Goal: Task Accomplishment & Management: Manage account settings

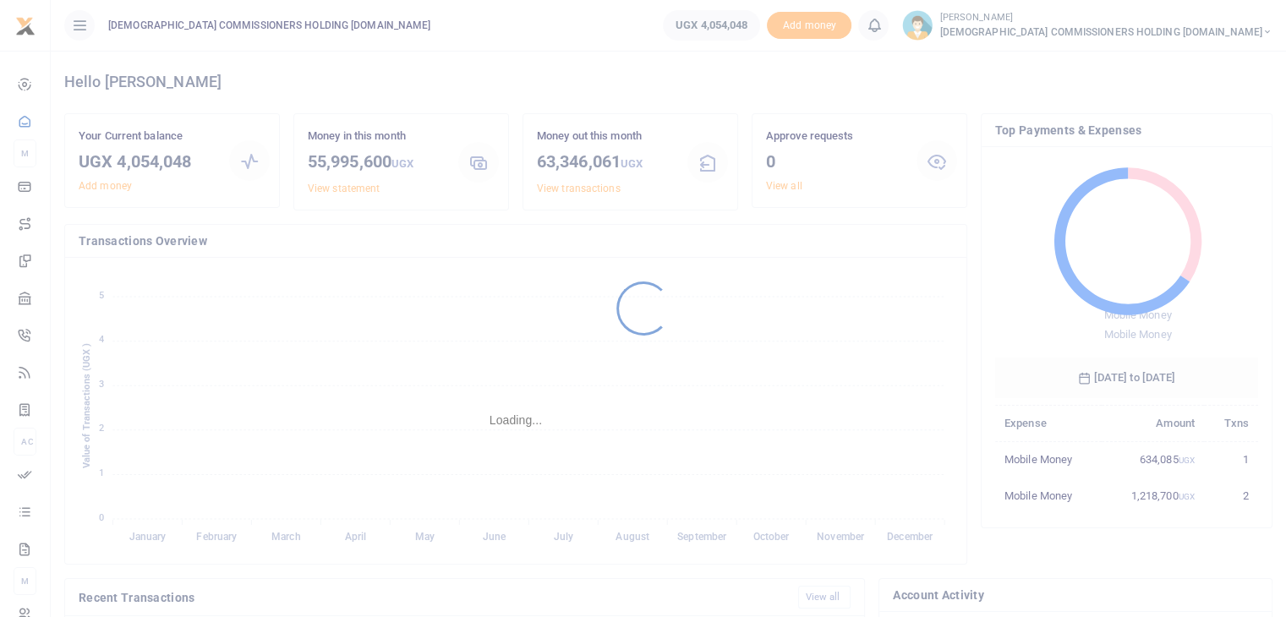
scroll to position [224, 250]
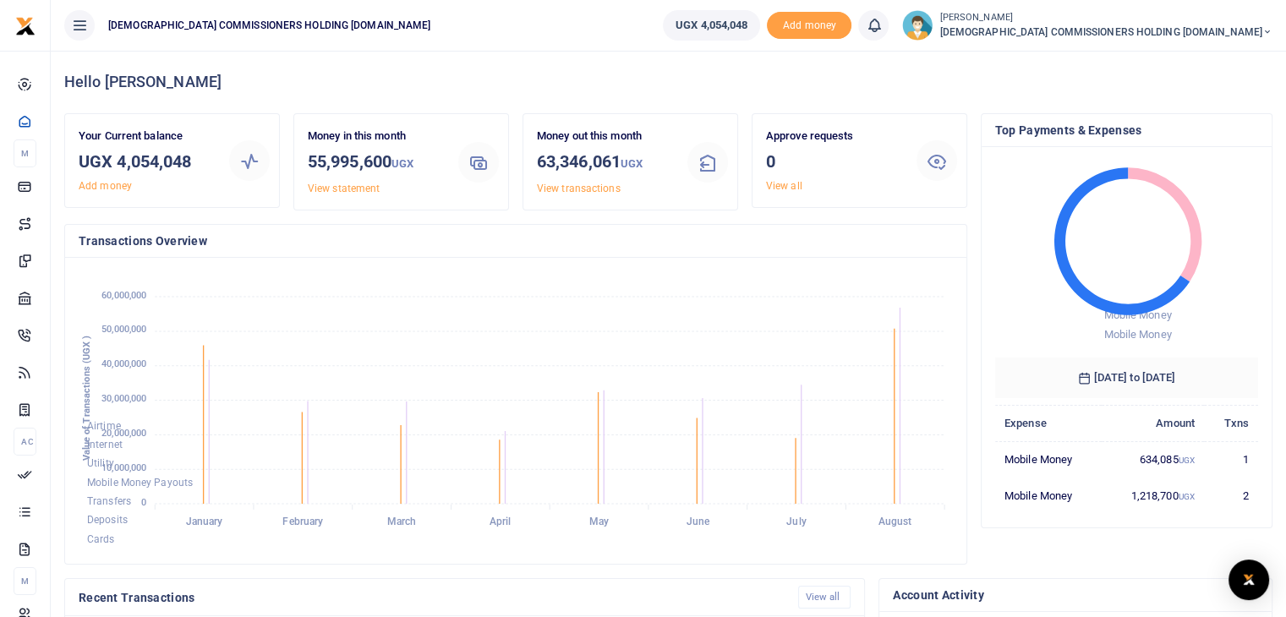
click at [1110, 23] on small "[PERSON_NAME]" at bounding box center [1106, 18] width 333 height 14
click at [1160, 60] on link "Switch accounts" at bounding box center [1094, 62] width 134 height 24
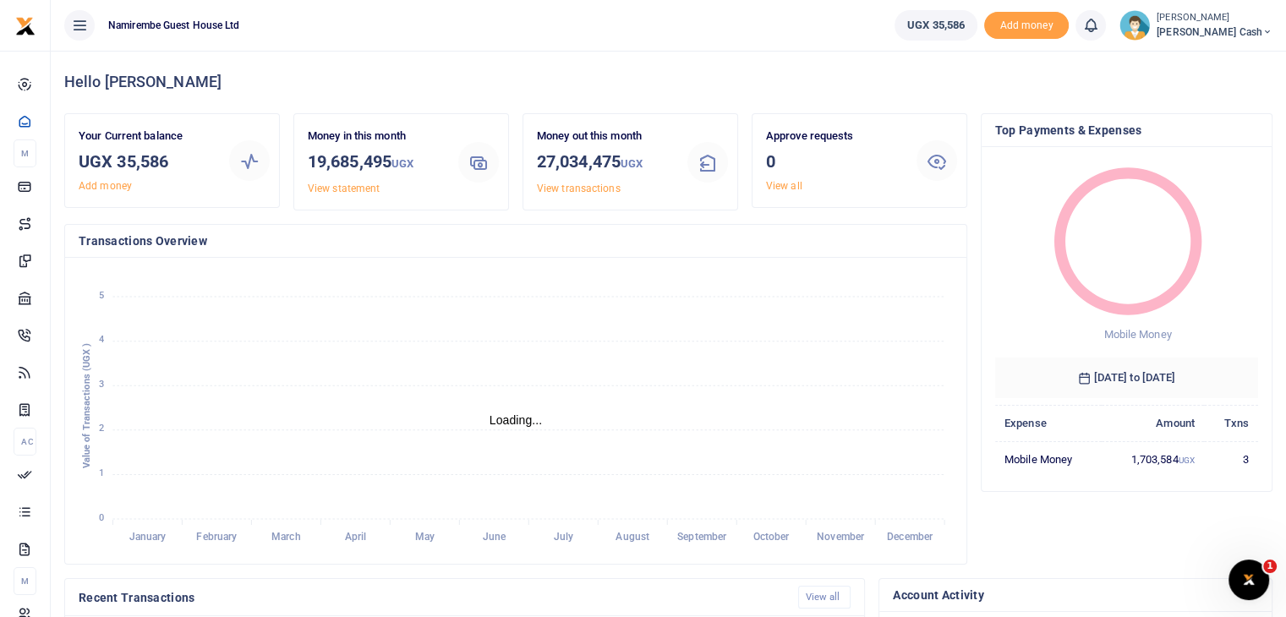
click at [1210, 27] on span "Petty Cash" at bounding box center [1215, 32] width 116 height 15
click at [1220, 63] on link "Switch accounts" at bounding box center [1161, 62] width 134 height 24
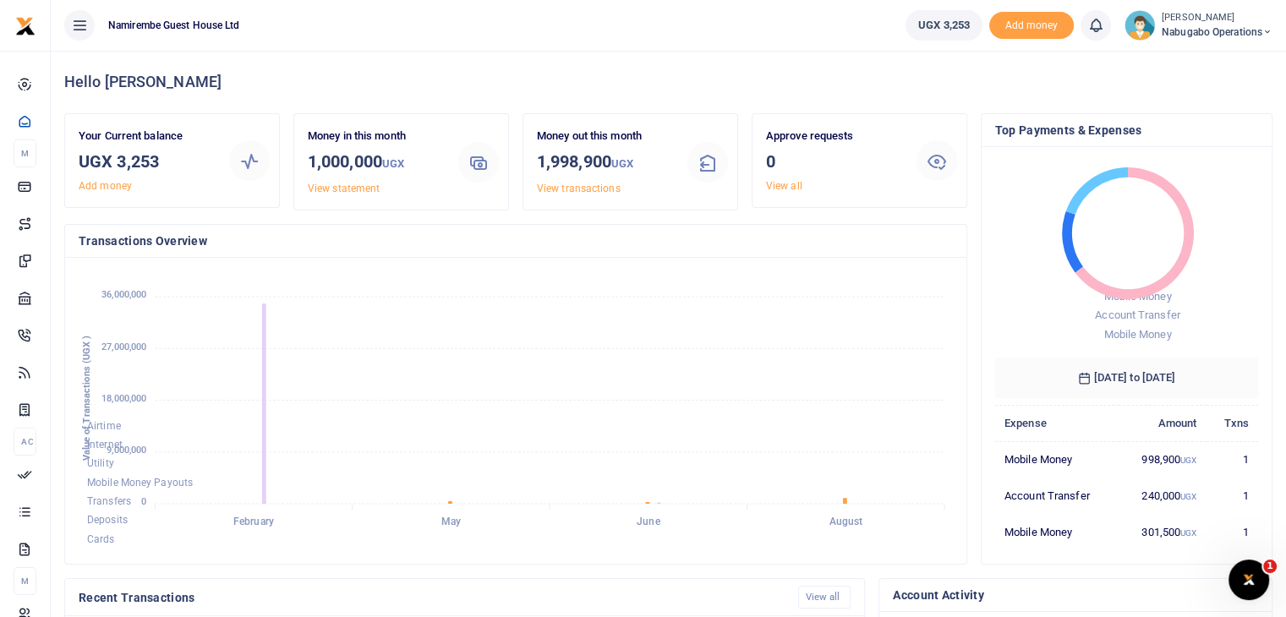
click at [1208, 16] on small "[PERSON_NAME]" at bounding box center [1217, 18] width 111 height 14
click at [1204, 60] on link "Switch accounts" at bounding box center [1208, 62] width 134 height 24
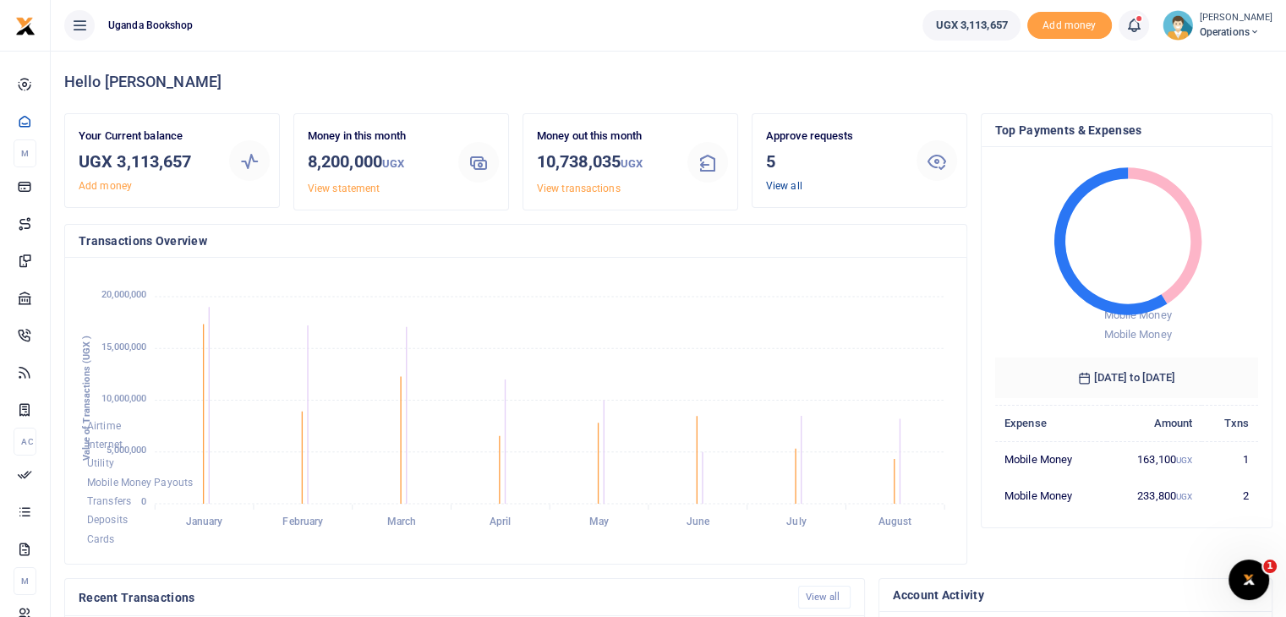
click at [787, 188] on link "View all" at bounding box center [784, 186] width 36 height 12
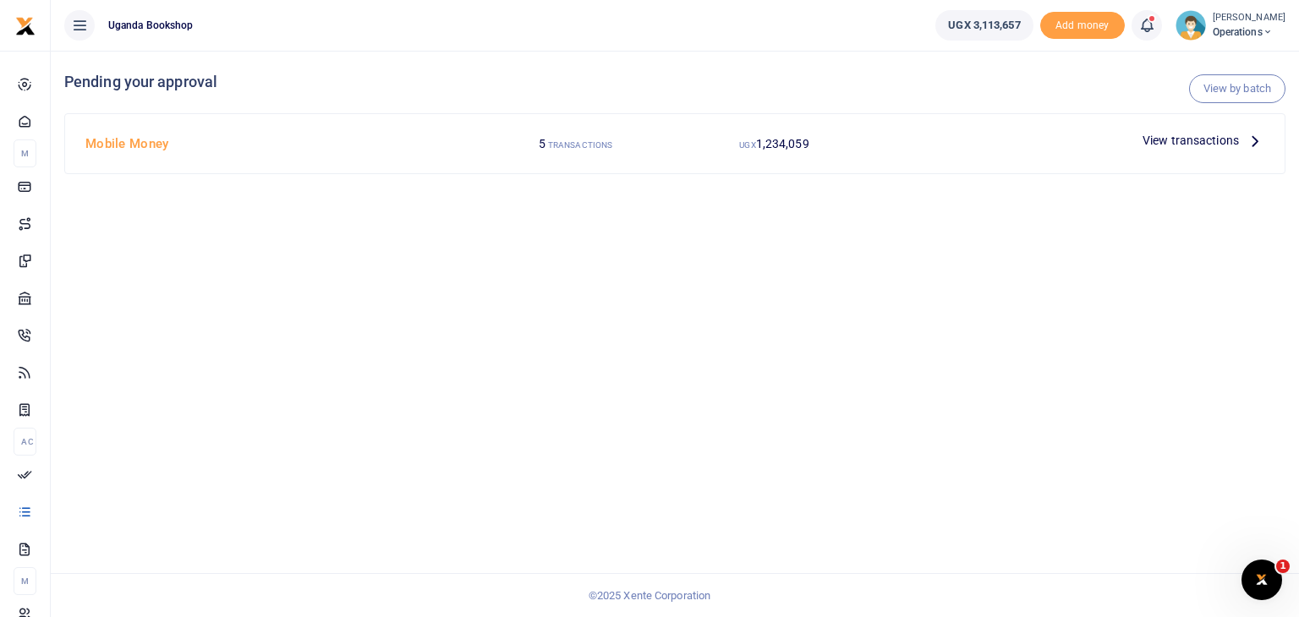
click at [1196, 145] on span "View transactions" at bounding box center [1191, 140] width 96 height 19
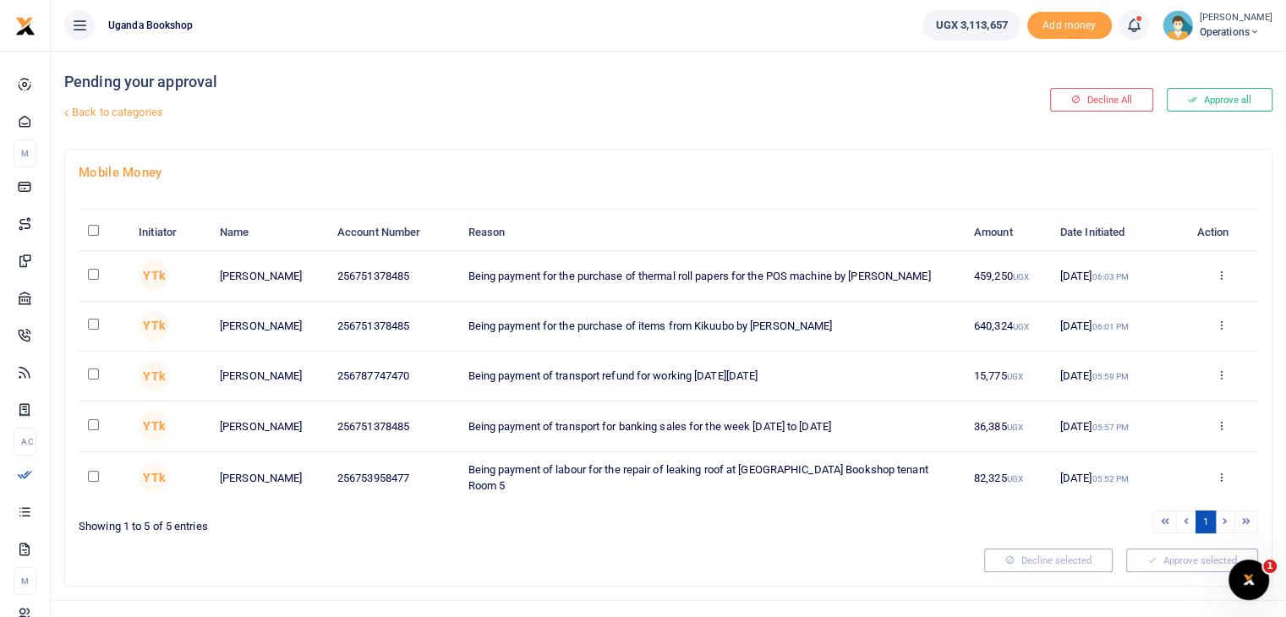
click at [93, 234] on input "\a \a : activate to sort column descending" at bounding box center [93, 230] width 11 height 11
checkbox input "true"
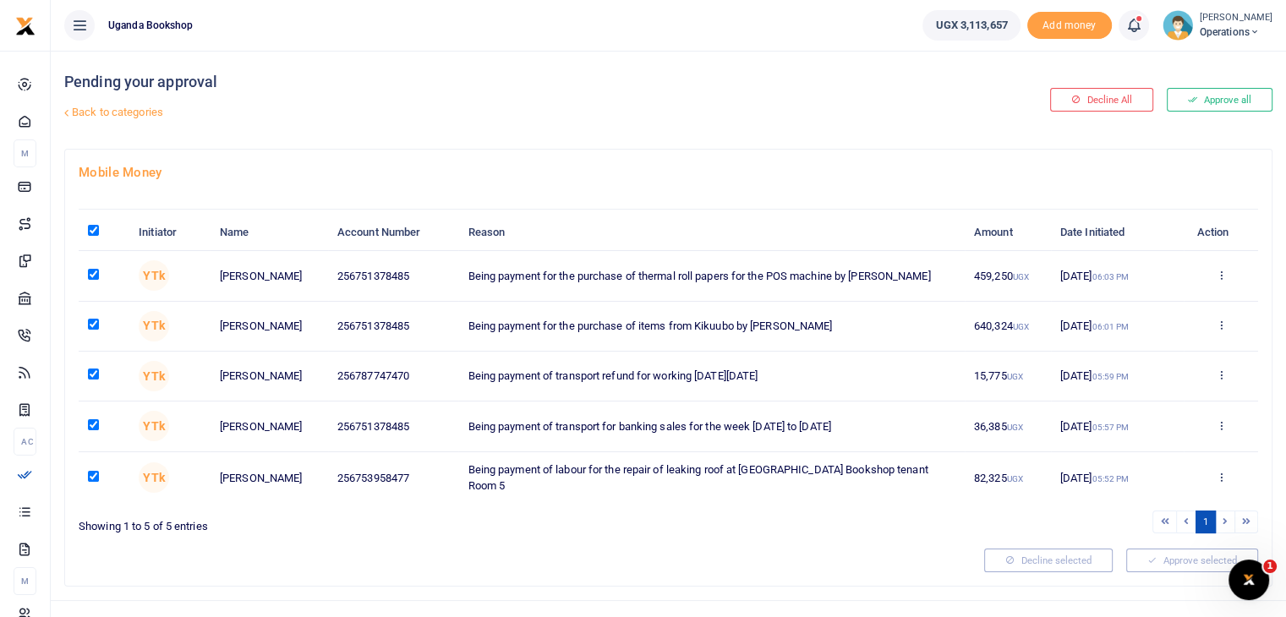
checkbox input "true"
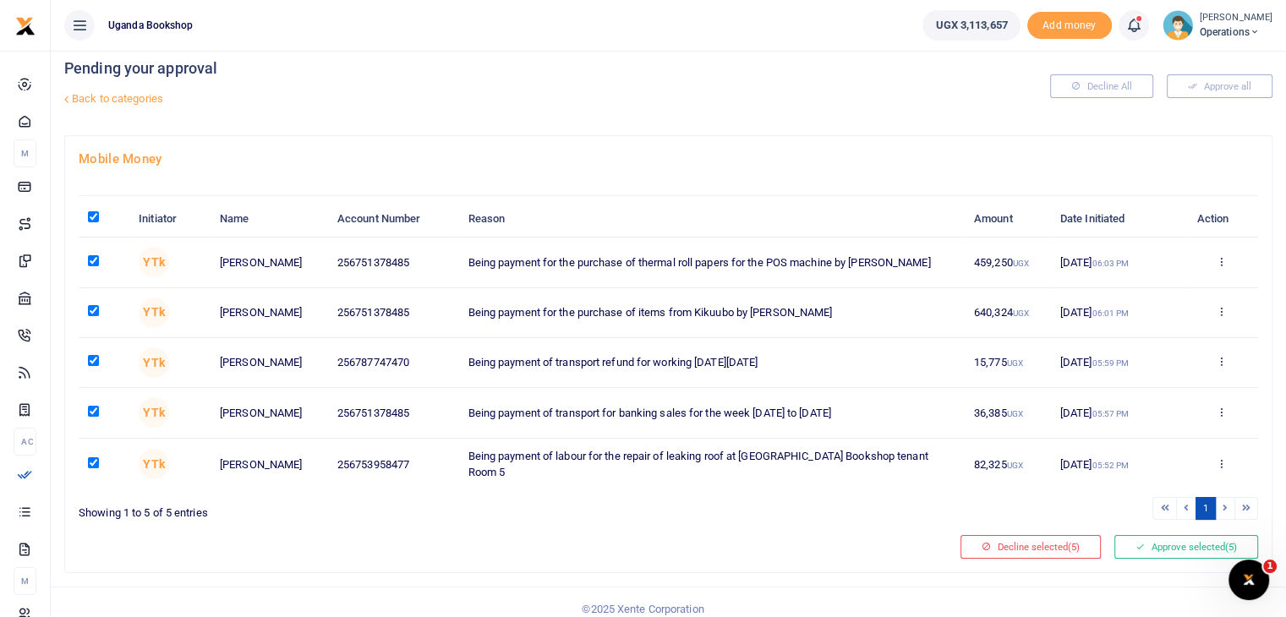
scroll to position [22, 0]
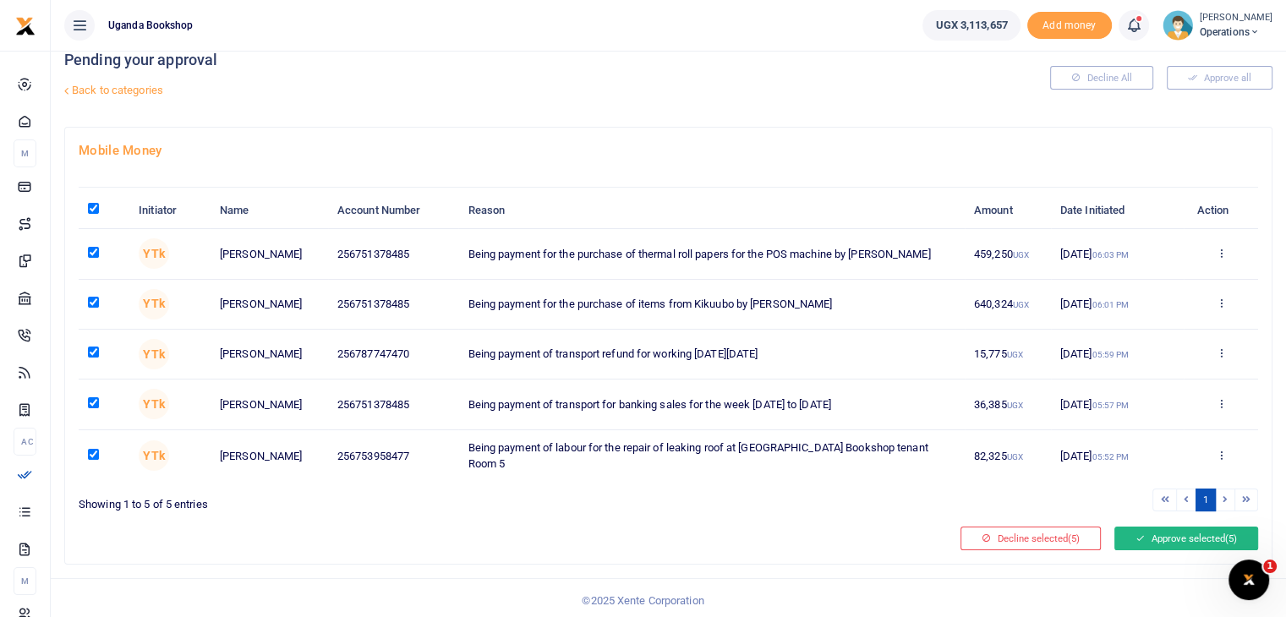
click at [1180, 543] on button "Approve selected (5)" at bounding box center [1187, 539] width 144 height 24
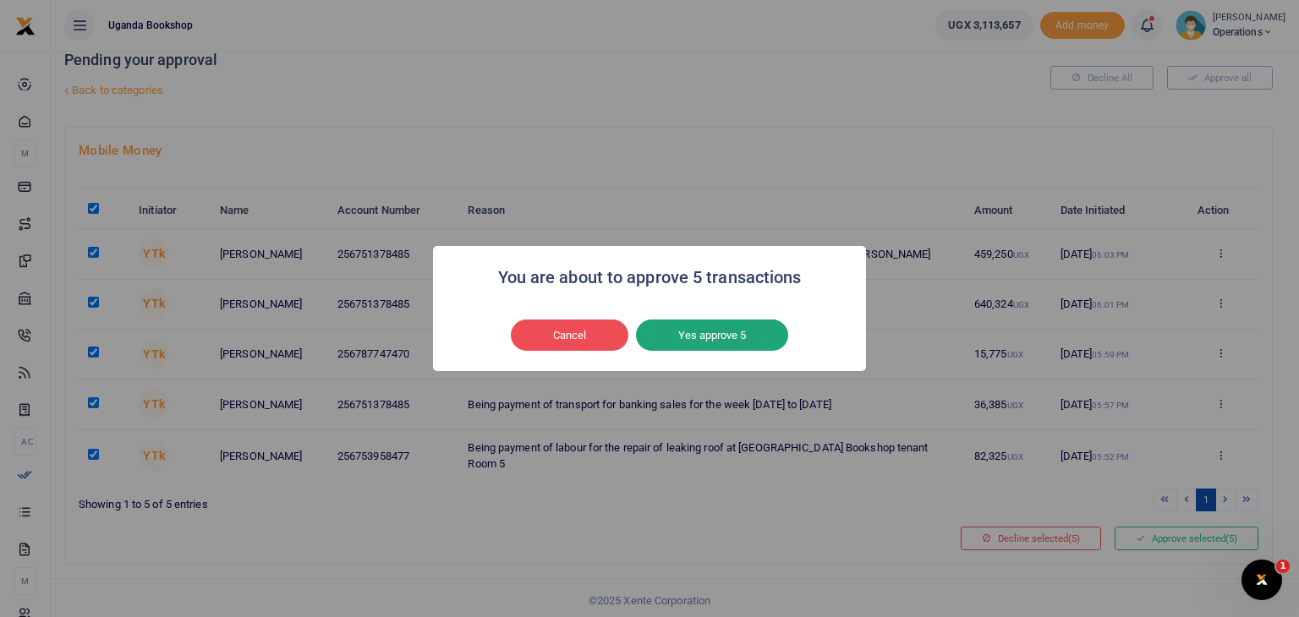
click at [691, 342] on button "Yes approve 5" at bounding box center [712, 336] width 152 height 32
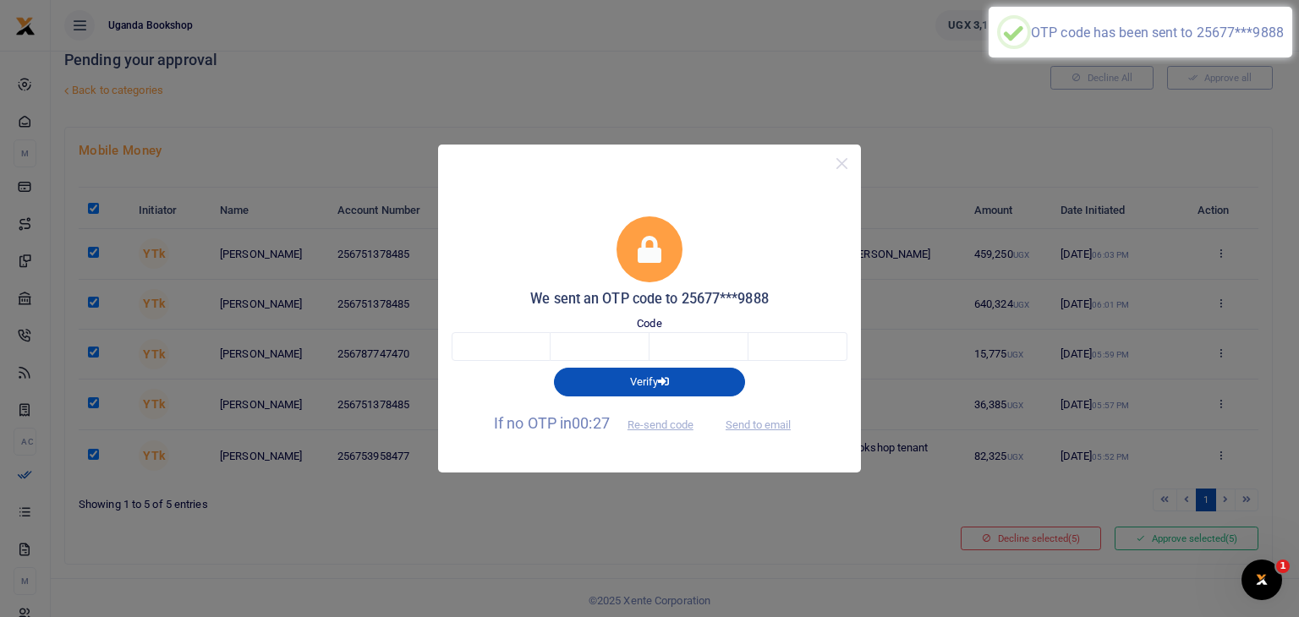
click at [675, 99] on div "We sent an OTP code to 25677***9888 Code Verify If no OTP in 00:27 Re-send code…" at bounding box center [649, 308] width 1299 height 617
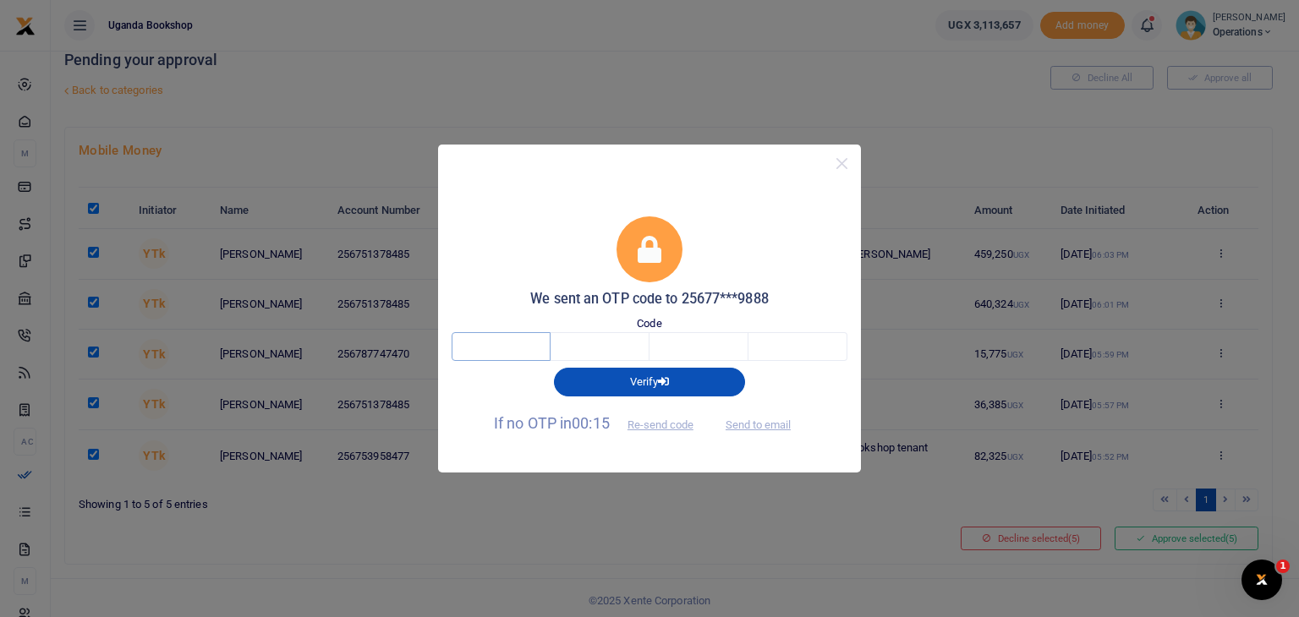
click at [497, 344] on input "text" at bounding box center [501, 346] width 99 height 29
type input "3"
type input "5"
type input "8"
type input "1"
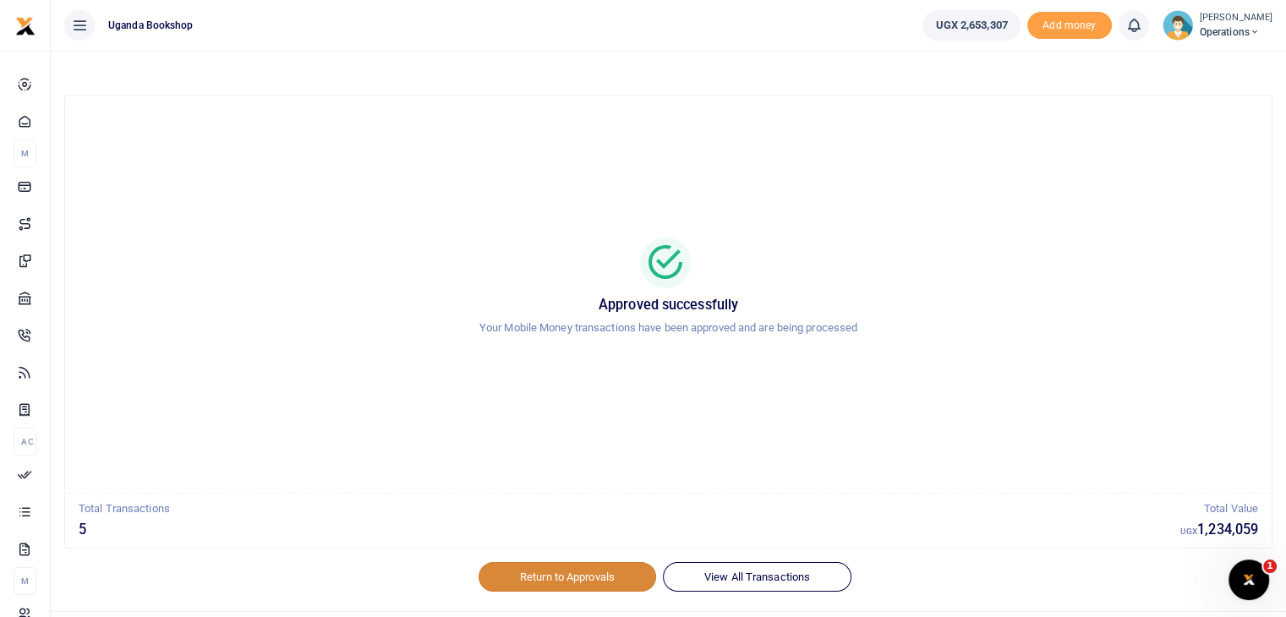
click at [564, 581] on link "Return to Approvals" at bounding box center [568, 576] width 178 height 29
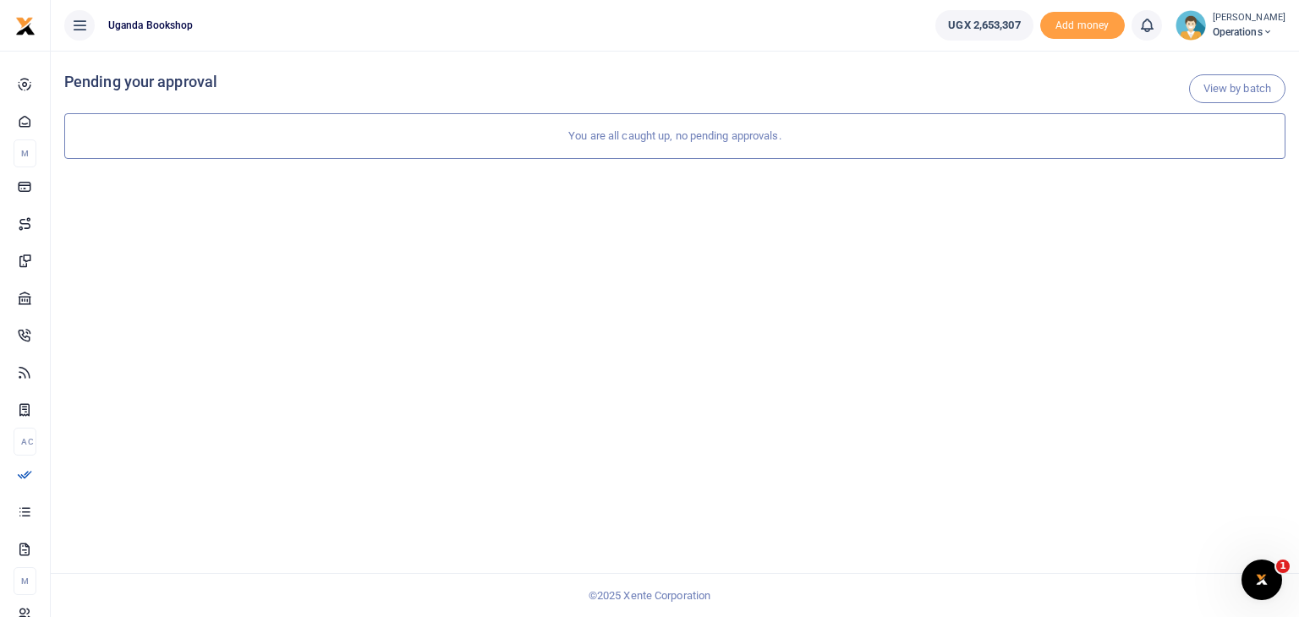
click at [1282, 36] on span "Operations" at bounding box center [1249, 32] width 73 height 15
click at [1216, 65] on link "Switch accounts" at bounding box center [1216, 62] width 134 height 24
